Goal: Task Accomplishment & Management: Manage account settings

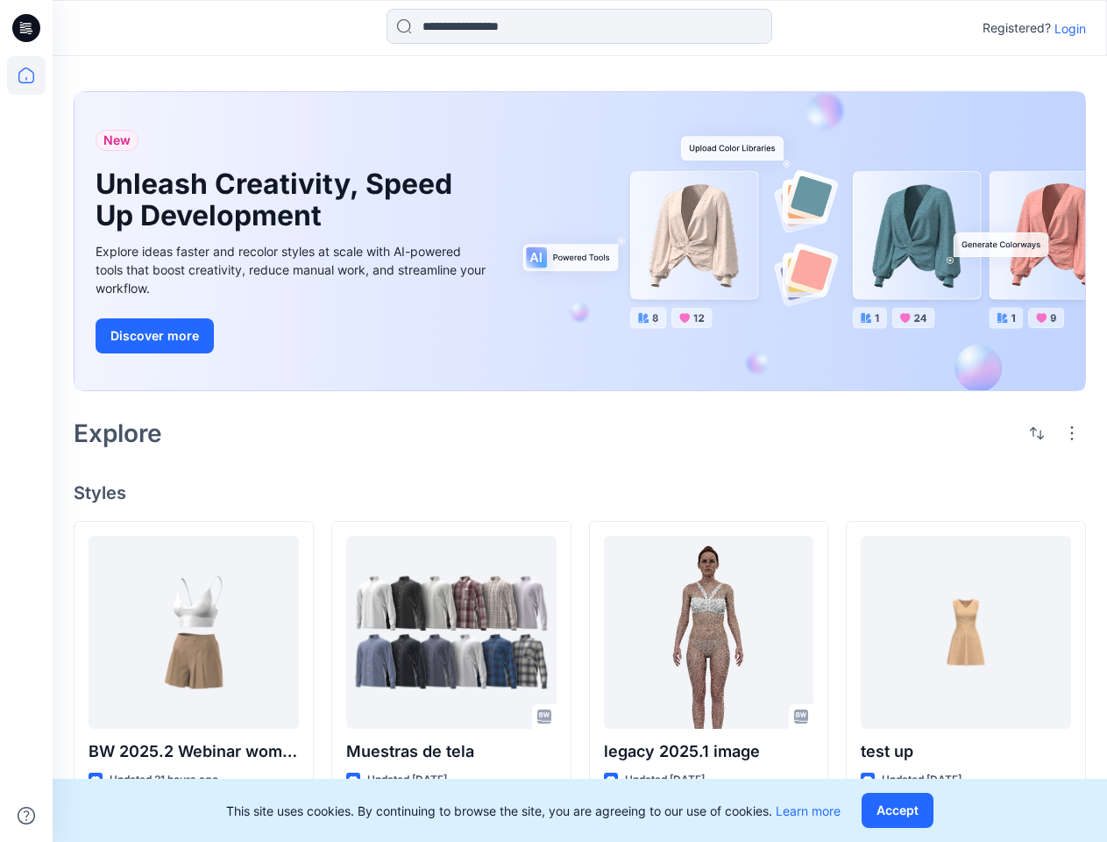
click at [553, 421] on div "Explore" at bounding box center [580, 433] width 1013 height 42
click at [27, 28] on icon at bounding box center [28, 28] width 7 height 1
click at [26, 75] on icon at bounding box center [26, 75] width 39 height 39
click at [26, 815] on icon at bounding box center [27, 816] width 18 height 18
click at [579, 26] on input at bounding box center [580, 26] width 386 height 35
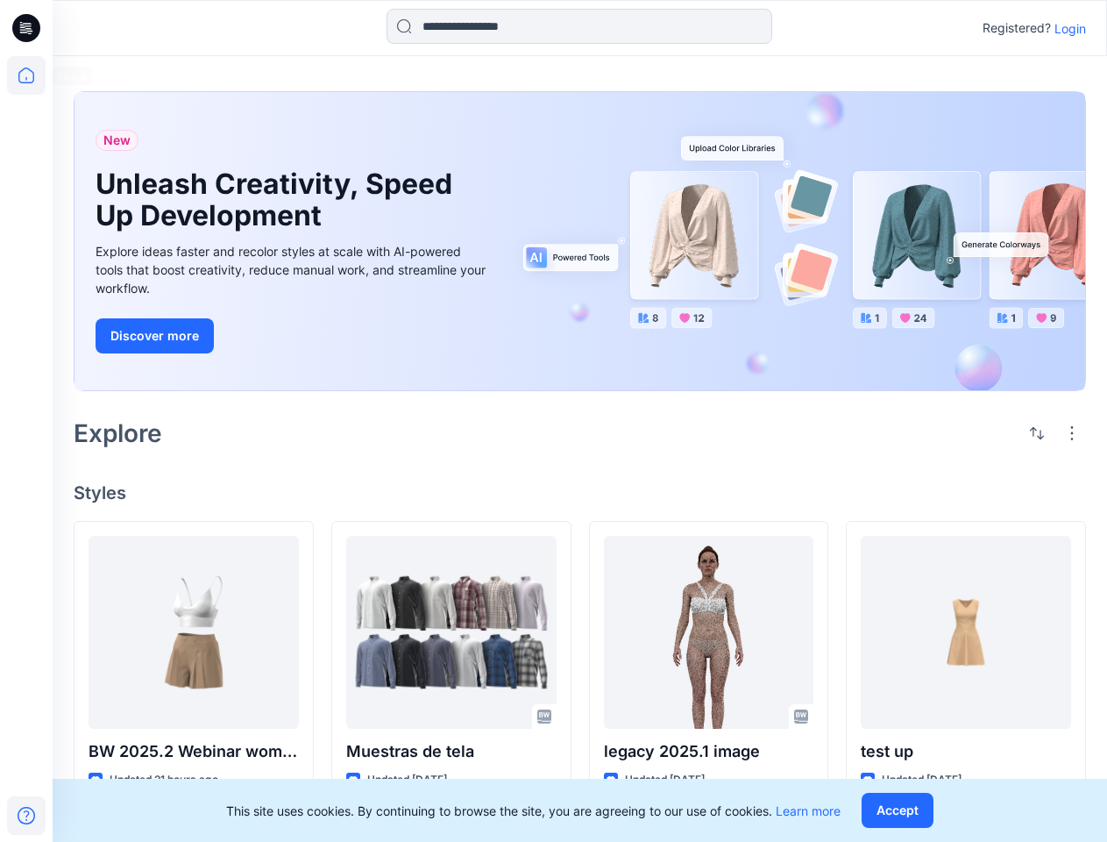
click at [1070, 28] on p "Login" at bounding box center [1071, 28] width 32 height 18
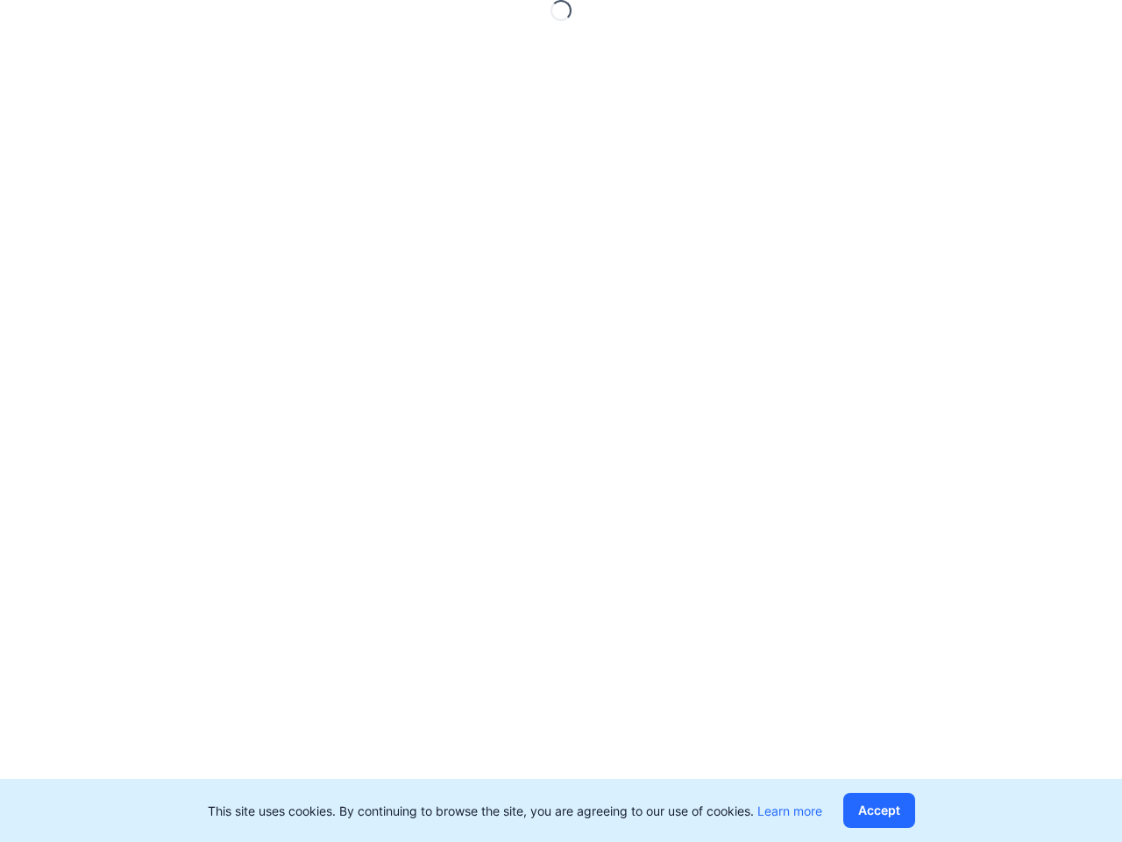
click at [1037, 433] on div "Loading..." at bounding box center [561, 421] width 1122 height 842
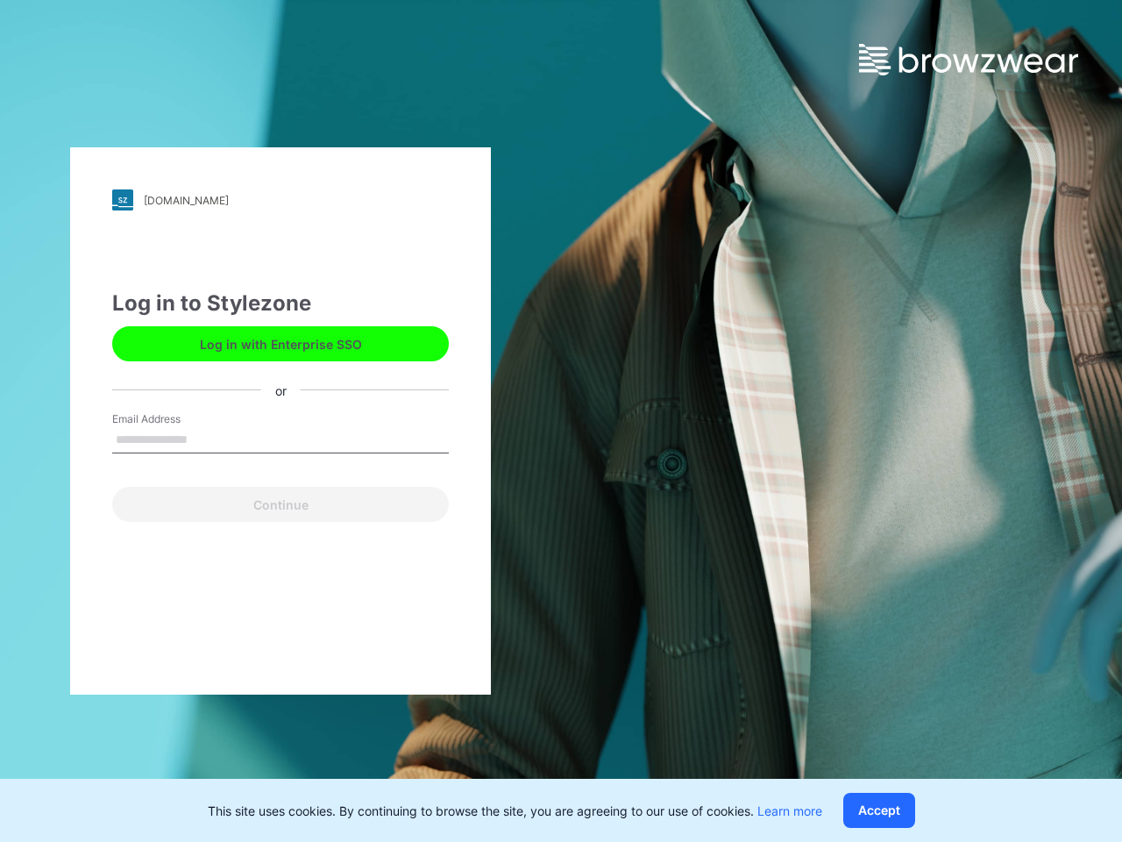
click at [1072, 433] on div "[DOMAIN_NAME] Loading... Log in to Stylezone Log in with Enterprise SSO or Emai…" at bounding box center [561, 421] width 1122 height 842
click at [194, 751] on div "[DOMAIN_NAME] Loading... Log in to Stylezone Log in with Enterprise SSO or Emai…" at bounding box center [280, 421] width 561 height 842
click at [544, 716] on div "[DOMAIN_NAME] Loading... Log in to Stylezone Log in with Enterprise SSO or Emai…" at bounding box center [280, 421] width 561 height 842
